Goal: Feedback & Contribution: Contribute content

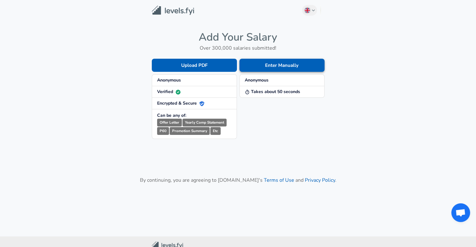
click at [283, 65] on button "Enter Manually" at bounding box center [281, 65] width 85 height 13
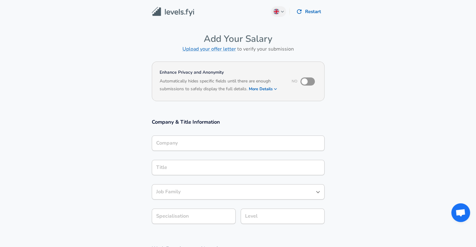
click at [212, 135] on div "Company Company" at bounding box center [238, 143] width 173 height 24
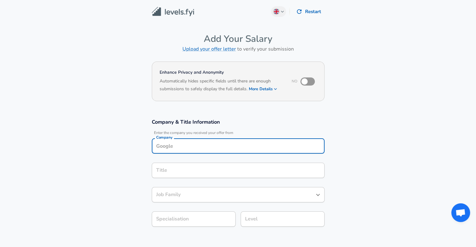
scroll to position [6, 0]
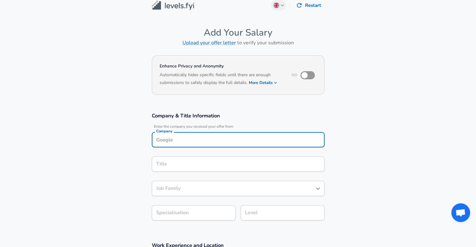
click at [209, 141] on input "Company" at bounding box center [237, 140] width 167 height 10
type input "Quomeda"
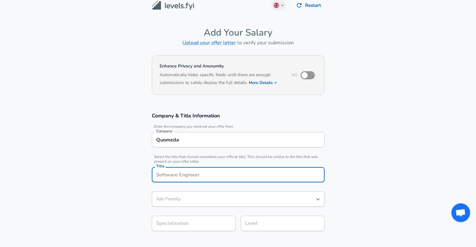
scroll to position [19, 0]
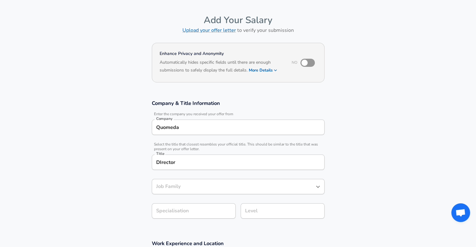
click at [161, 163] on input "DIrector" at bounding box center [237, 163] width 167 height 10
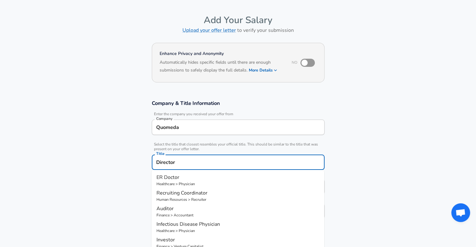
type input "Director"
click at [368, 165] on section "Company & Title Information Enter the company you received your offer from Comp…" at bounding box center [238, 163] width 476 height 140
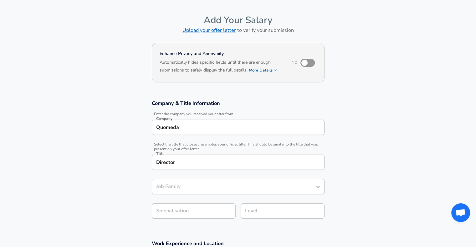
click at [238, 200] on div "Level Level" at bounding box center [279, 211] width 89 height 24
click at [235, 189] on input "Job Family" at bounding box center [233, 187] width 158 height 10
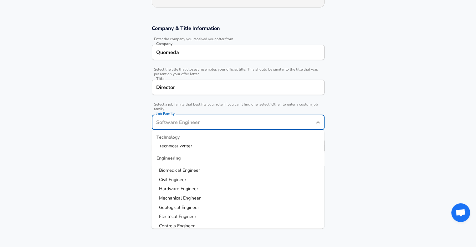
scroll to position [125, 0]
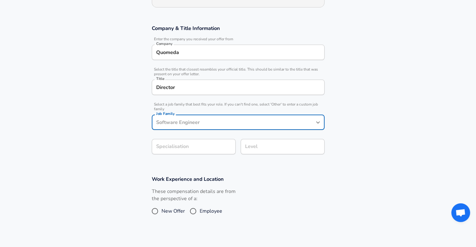
click at [202, 125] on input "Job Family" at bounding box center [233, 123] width 158 height 10
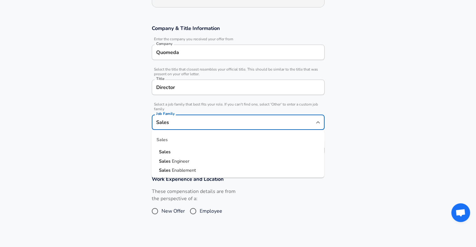
click at [166, 149] on strong "Sales" at bounding box center [165, 152] width 12 height 6
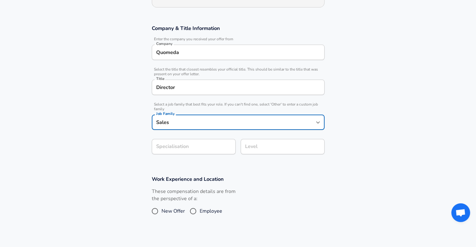
type input "Sales"
click at [187, 152] on form "Enhance Privacy and Anonymity No Automatically hides specific fields until ther…" at bounding box center [238, 122] width 476 height 312
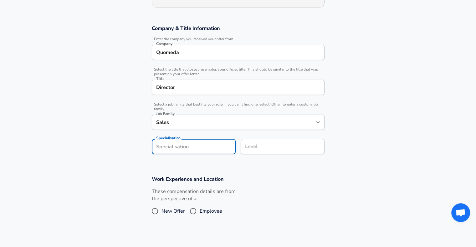
scroll to position [113, 0]
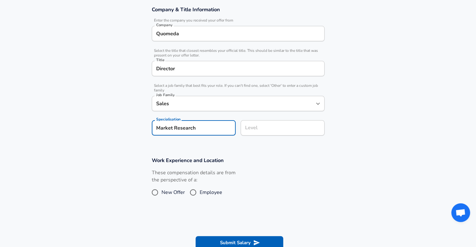
type input "Market Research"
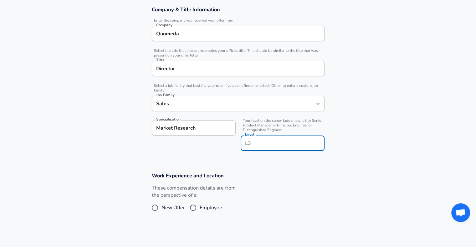
scroll to position [125, 0]
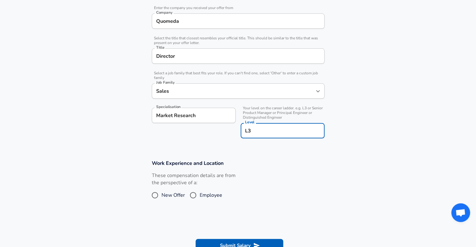
type input "L3"
click at [258, 181] on div "These compensation details are from the perspective of a: New Offer Employee" at bounding box center [236, 188] width 178 height 33
click at [213, 192] on span "Employee" at bounding box center [210, 196] width 23 height 8
click at [199, 191] on input "Employee" at bounding box center [192, 195] width 13 height 10
radio input "true"
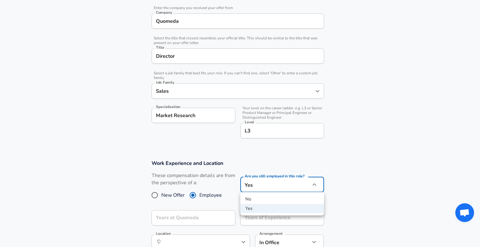
click at [280, 198] on li "No" at bounding box center [282, 199] width 84 height 9
type input "no"
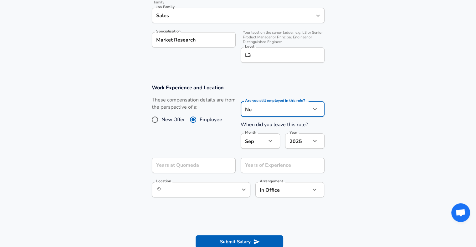
scroll to position [219, 0]
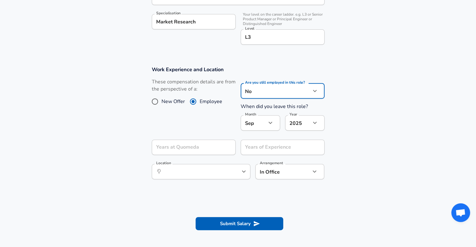
click at [271, 125] on icon "button" at bounding box center [270, 123] width 8 height 8
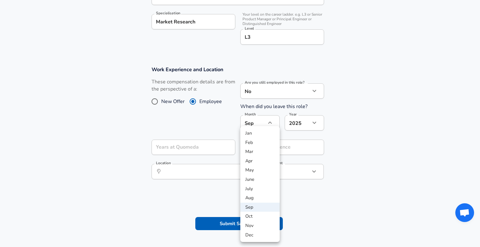
drag, startPoint x: 256, startPoint y: 152, endPoint x: 288, endPoint y: 137, distance: 34.7
click at [256, 152] on li "Mar" at bounding box center [259, 151] width 39 height 9
type input "3"
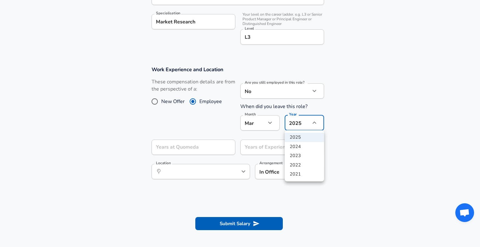
click at [305, 150] on li "2024" at bounding box center [304, 146] width 39 height 9
type input "2024"
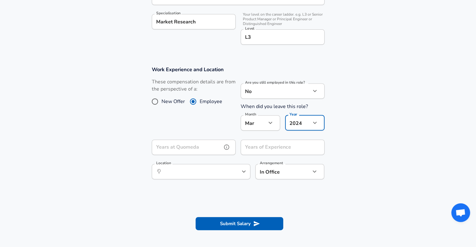
click at [218, 142] on input "Years at Quomeda" at bounding box center [187, 147] width 70 height 15
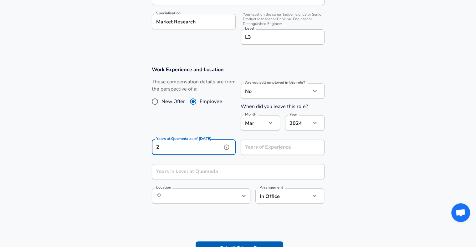
type input "2"
click at [268, 147] on div "Years of Experience Years of Experience" at bounding box center [282, 148] width 84 height 17
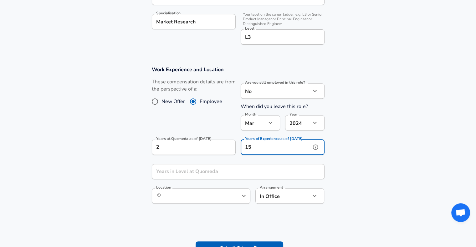
type input "15"
click at [230, 174] on input "Years in Level at Quomeda" at bounding box center [231, 171] width 159 height 15
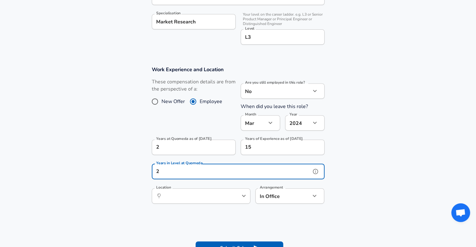
type input "2"
click at [180, 150] on input "2" at bounding box center [187, 147] width 70 height 15
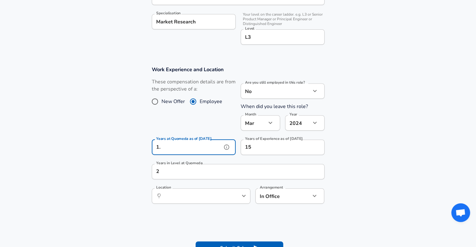
type input "1"
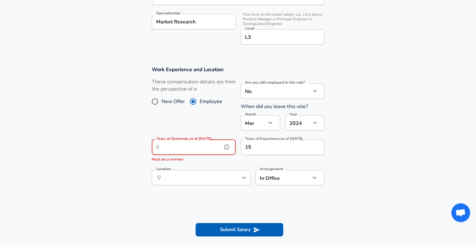
type input "2"
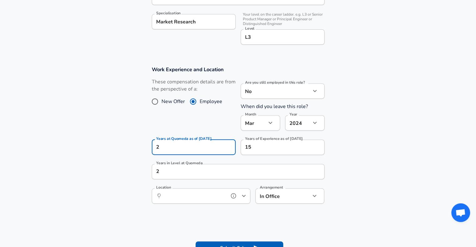
click at [181, 193] on input "Location" at bounding box center [194, 196] width 64 height 10
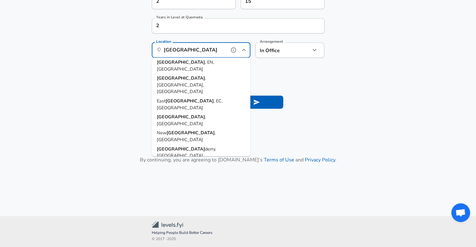
scroll to position [0, 0]
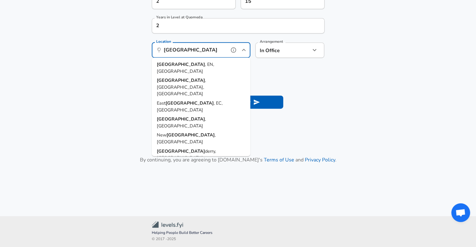
click at [202, 62] on span ", EN, [GEOGRAPHIC_DATA]" at bounding box center [185, 67] width 57 height 13
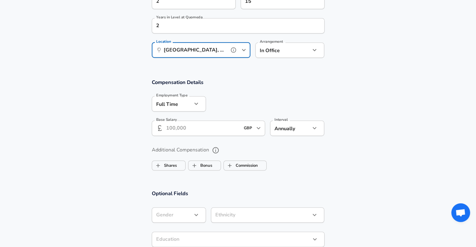
type input "[GEOGRAPHIC_DATA], EN, [GEOGRAPHIC_DATA]"
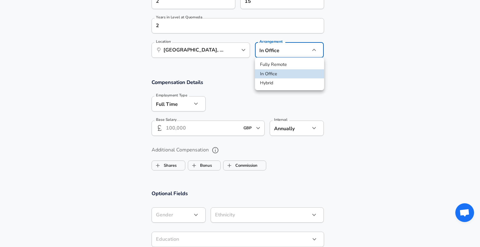
click at [271, 66] on li "Fully Remote" at bounding box center [289, 64] width 69 height 9
type input "remote"
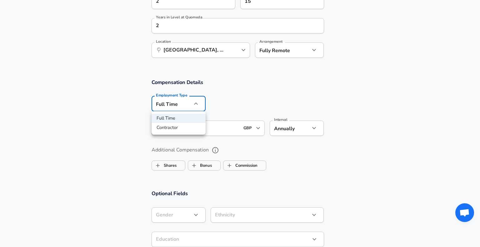
click at [182, 101] on div at bounding box center [240, 123] width 480 height 247
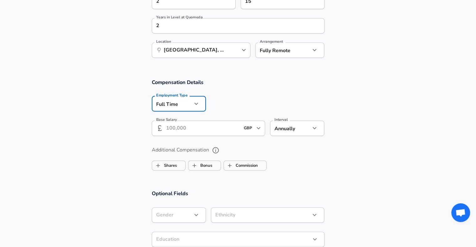
click at [200, 127] on input "Base Salary" at bounding box center [203, 128] width 74 height 15
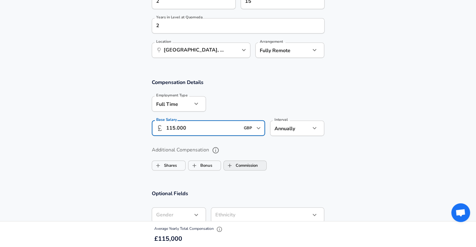
type input "115.000"
click at [225, 167] on input "Commission" at bounding box center [230, 166] width 12 height 12
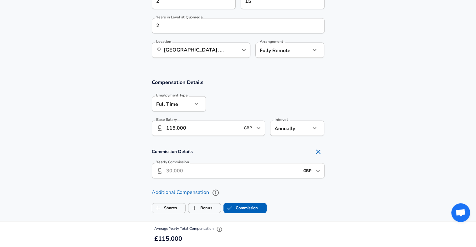
checkbox input "true"
click at [195, 170] on input "Yearly Commission" at bounding box center [226, 170] width 121 height 15
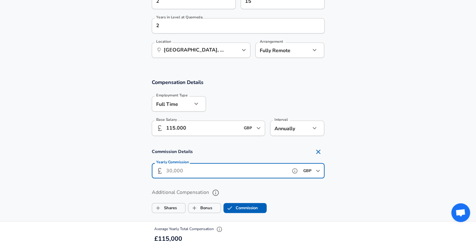
click at [314, 171] on icon "Open" at bounding box center [318, 171] width 8 height 8
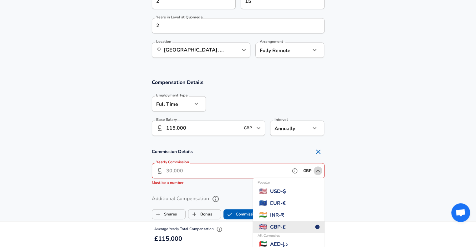
click at [314, 171] on icon "Close" at bounding box center [318, 171] width 8 height 8
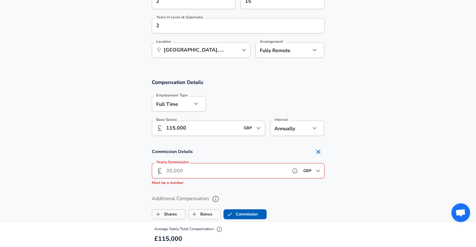
click at [231, 175] on input "Yearly Commission" at bounding box center [226, 170] width 121 height 15
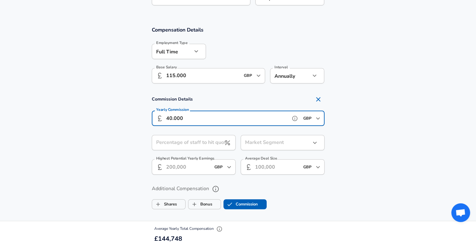
scroll to position [427, 0]
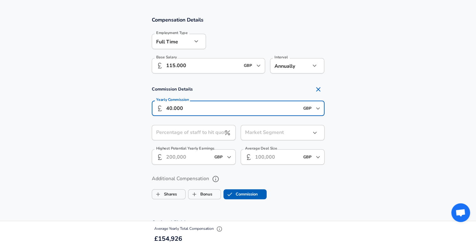
click at [207, 133] on input "Percentage of staff to hit quota" at bounding box center [186, 132] width 69 height 15
drag, startPoint x: 185, startPoint y: 107, endPoint x: 161, endPoint y: 110, distance: 24.2
click at [161, 110] on div "​ 40.000 GBP ​ Yearly Commission" at bounding box center [238, 108] width 173 height 15
type input "20.000"
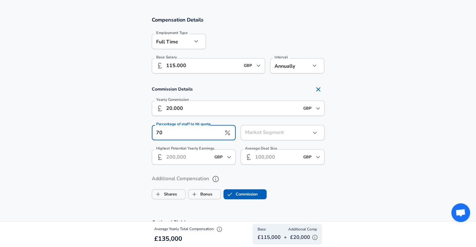
type input "70"
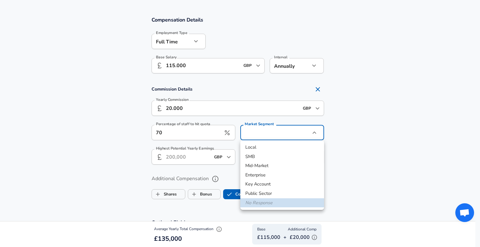
click at [277, 157] on li "SMB" at bounding box center [282, 156] width 84 height 9
type input "smb"
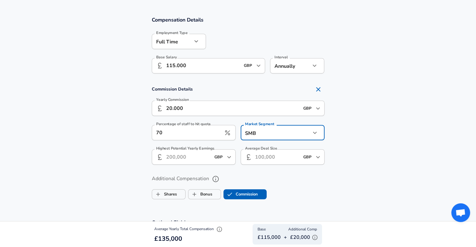
click at [393, 144] on section "Commission Details Yearly Commission ​ 20.000 GBP ​ Yearly Commission Percentag…" at bounding box center [238, 126] width 476 height 86
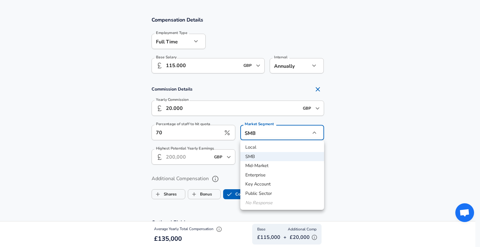
click at [369, 161] on div at bounding box center [240, 123] width 480 height 247
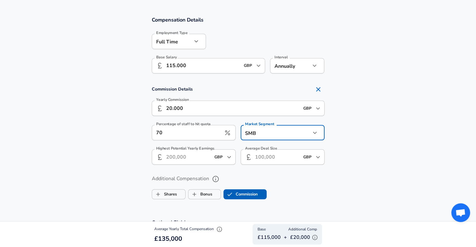
click at [228, 155] on icon "Open" at bounding box center [229, 158] width 8 height 8
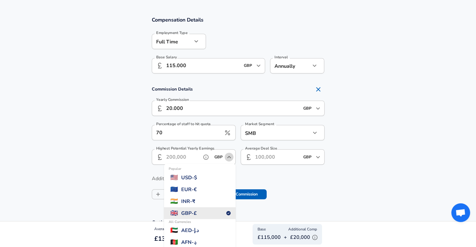
click at [228, 155] on icon "Close" at bounding box center [229, 158] width 8 height 8
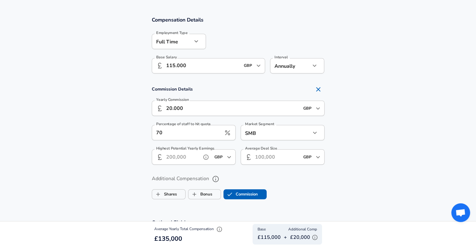
click at [189, 159] on input "Highest Potential Yearly Earnings" at bounding box center [182, 156] width 33 height 15
click at [184, 158] on input "Highest Potential Yearly Earnings" at bounding box center [182, 156] width 33 height 15
type input "140,000"
click at [275, 157] on input "Average Deal Size" at bounding box center [271, 156] width 33 height 15
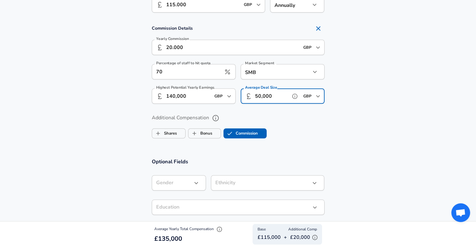
scroll to position [521, 0]
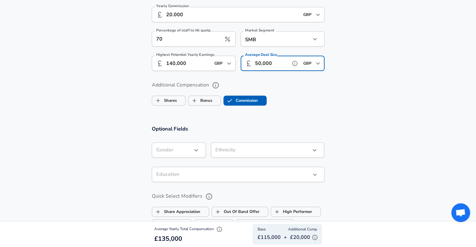
type input "50,000"
click at [198, 152] on icon "button" at bounding box center [196, 151] width 8 height 8
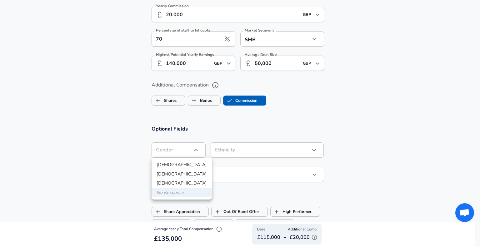
click at [180, 168] on li "[DEMOGRAPHIC_DATA]" at bounding box center [182, 164] width 60 height 9
type input "[DEMOGRAPHIC_DATA]"
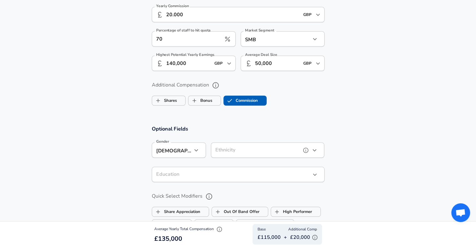
click at [317, 149] on button "button" at bounding box center [314, 150] width 11 height 11
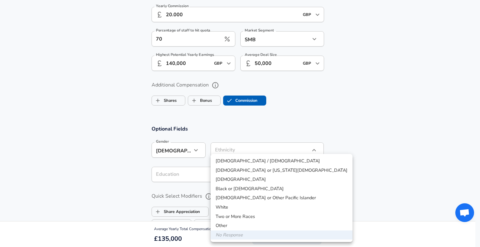
click at [270, 209] on li "White" at bounding box center [282, 207] width 142 height 9
type input "White"
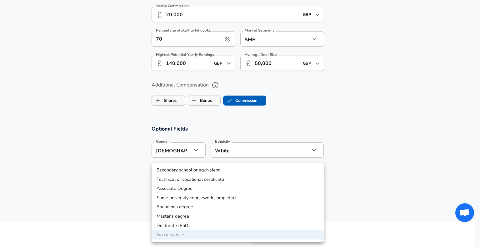
click at [212, 215] on li "Master's degree" at bounding box center [238, 216] width 173 height 9
type input "Masters degree"
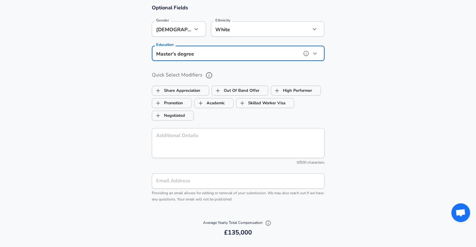
scroll to position [646, 0]
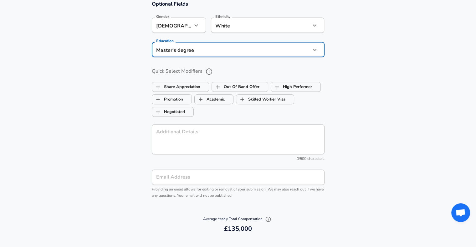
click at [209, 72] on icon "help" at bounding box center [209, 72] width 8 height 8
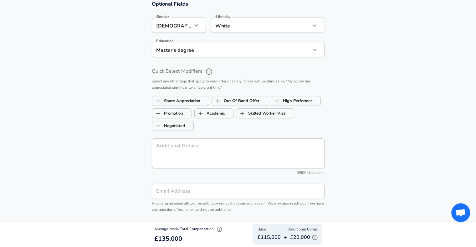
drag, startPoint x: 189, startPoint y: 126, endPoint x: 202, endPoint y: 119, distance: 15.0
click at [189, 126] on span "Negotiated" at bounding box center [172, 126] width 41 height 12
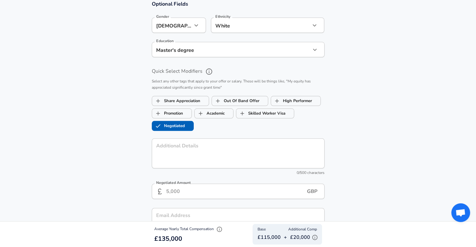
click at [165, 126] on label "Negotiated" at bounding box center [168, 126] width 33 height 12
checkbox input "false"
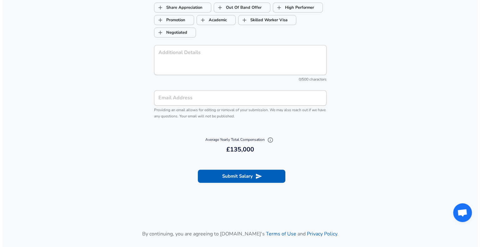
scroll to position [740, 0]
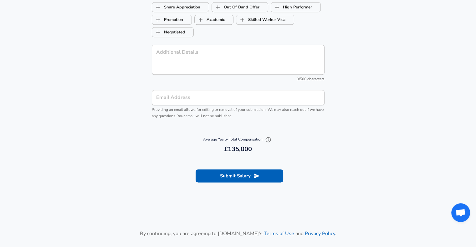
click at [260, 101] on input "Email Address" at bounding box center [238, 97] width 173 height 15
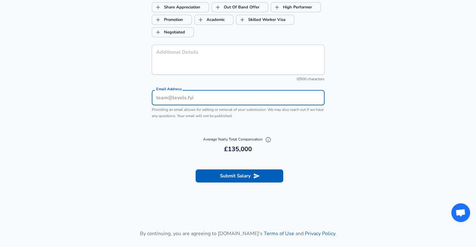
click at [376, 108] on section "Optional Fields Gender [DEMOGRAPHIC_DATA] [DEMOGRAPHIC_DATA] Gender Ethnicity W…" at bounding box center [238, 15] width 476 height 233
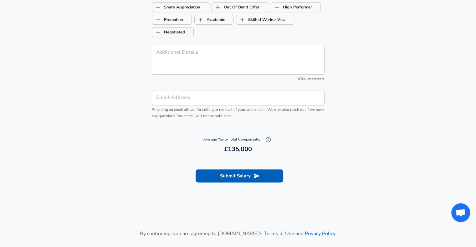
click at [273, 103] on input "Email Address" at bounding box center [238, 97] width 173 height 15
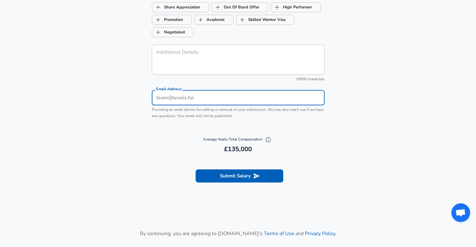
type input "[EMAIL_ADDRESS][DOMAIN_NAME]"
type input "White"
click at [252, 182] on button "Submit Salary" at bounding box center [239, 175] width 88 height 13
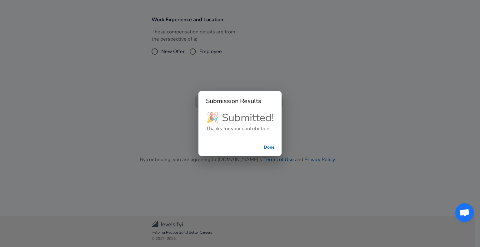
scroll to position [155, 0]
